Goal: Transaction & Acquisition: Subscribe to service/newsletter

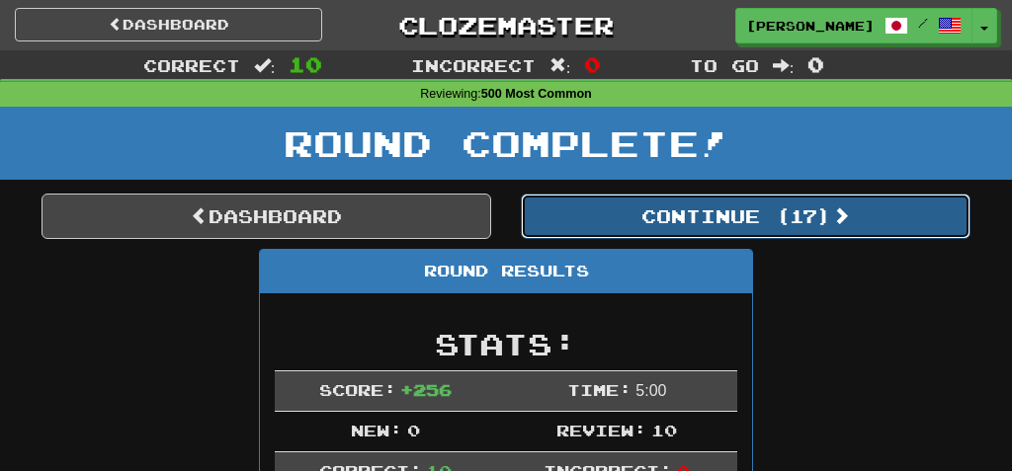
click at [712, 218] on button "Continue ( 17 )" at bounding box center [746, 216] width 450 height 45
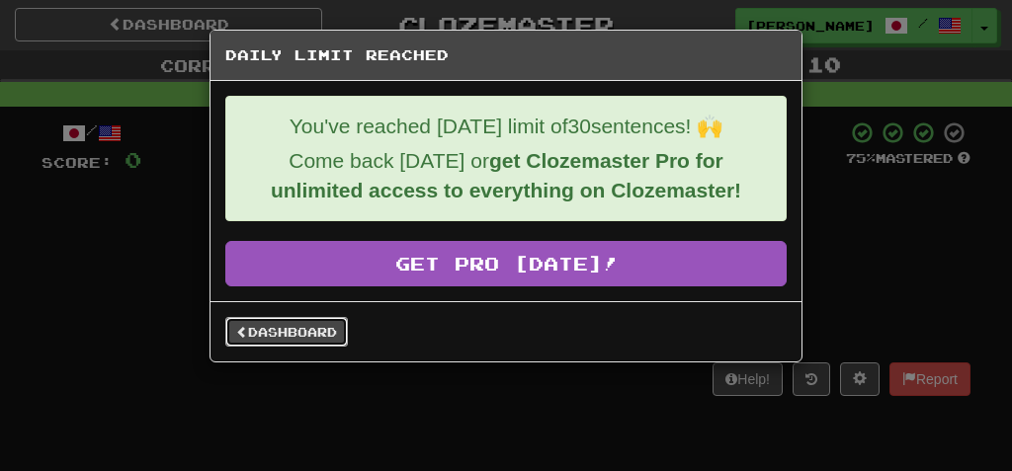
click at [292, 332] on link "Dashboard" at bounding box center [286, 332] width 123 height 30
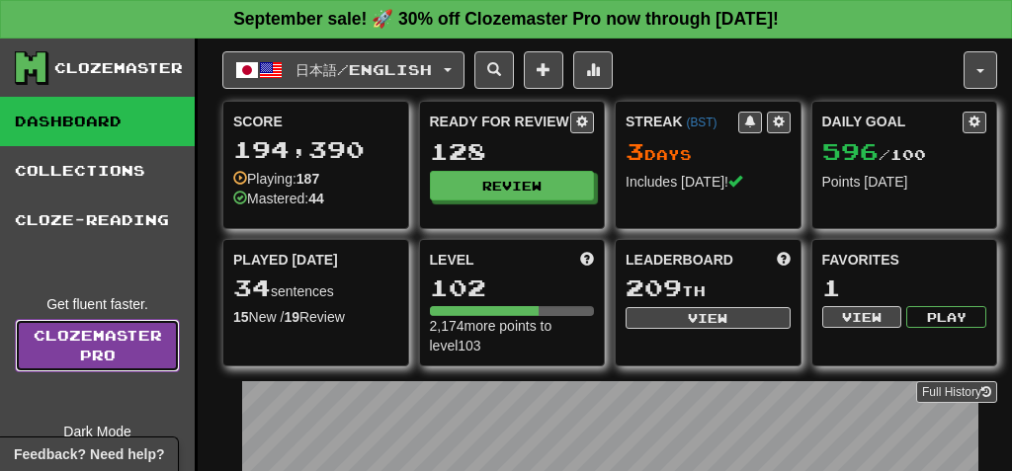
click at [132, 349] on link "Clozemaster Pro" at bounding box center [97, 345] width 165 height 53
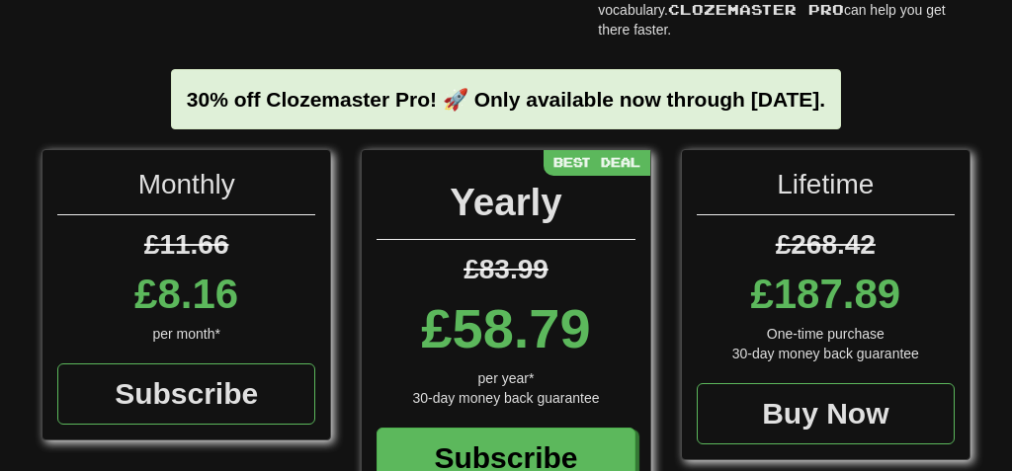
scroll to position [205, 0]
